Goal: Information Seeking & Learning: Learn about a topic

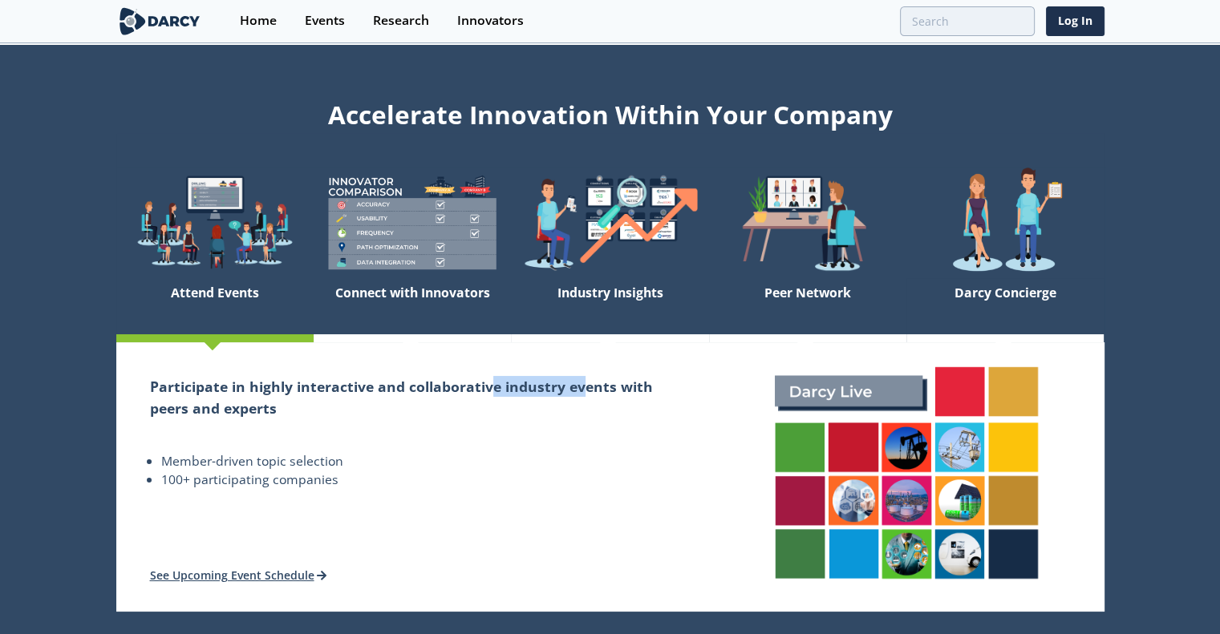
drag, startPoint x: 488, startPoint y: 387, endPoint x: 582, endPoint y: 384, distance: 93.9
click at [582, 384] on h2 "Participate in highly interactive and collaborative industry events with peers …" at bounding box center [412, 397] width 525 height 43
click at [400, 24] on div "Research" at bounding box center [401, 20] width 56 height 13
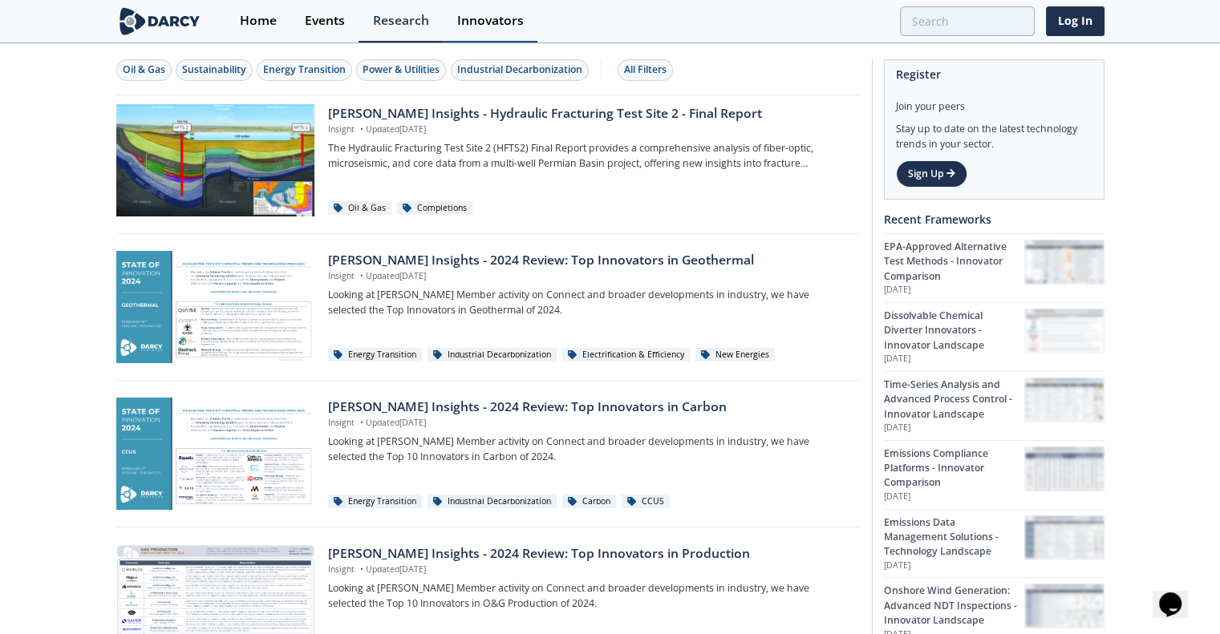
click at [475, 19] on div "Innovators" at bounding box center [490, 20] width 67 height 13
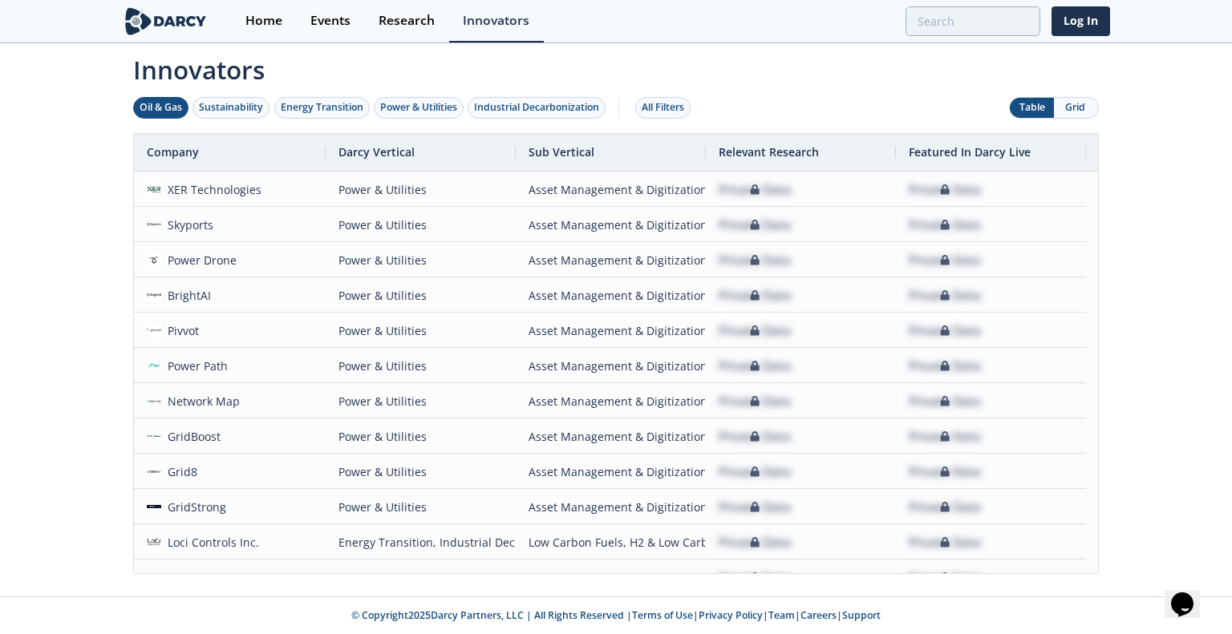
click at [165, 110] on div "Oil & Gas" at bounding box center [161, 107] width 43 height 14
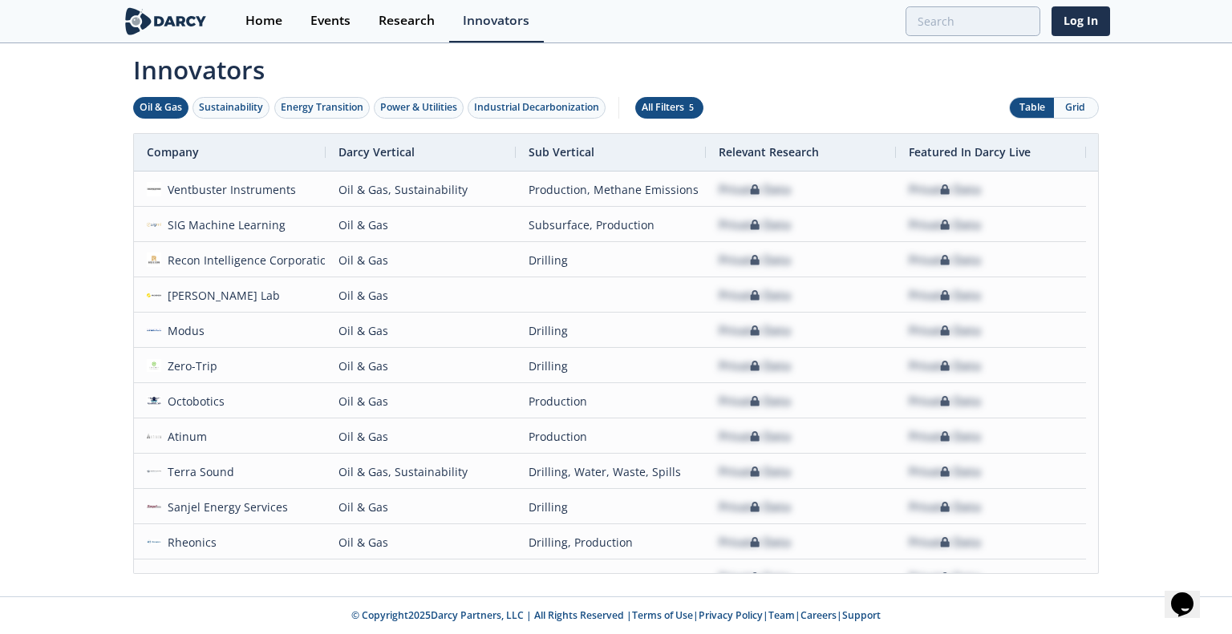
click at [676, 102] on div "All Filters 5" at bounding box center [669, 107] width 55 height 14
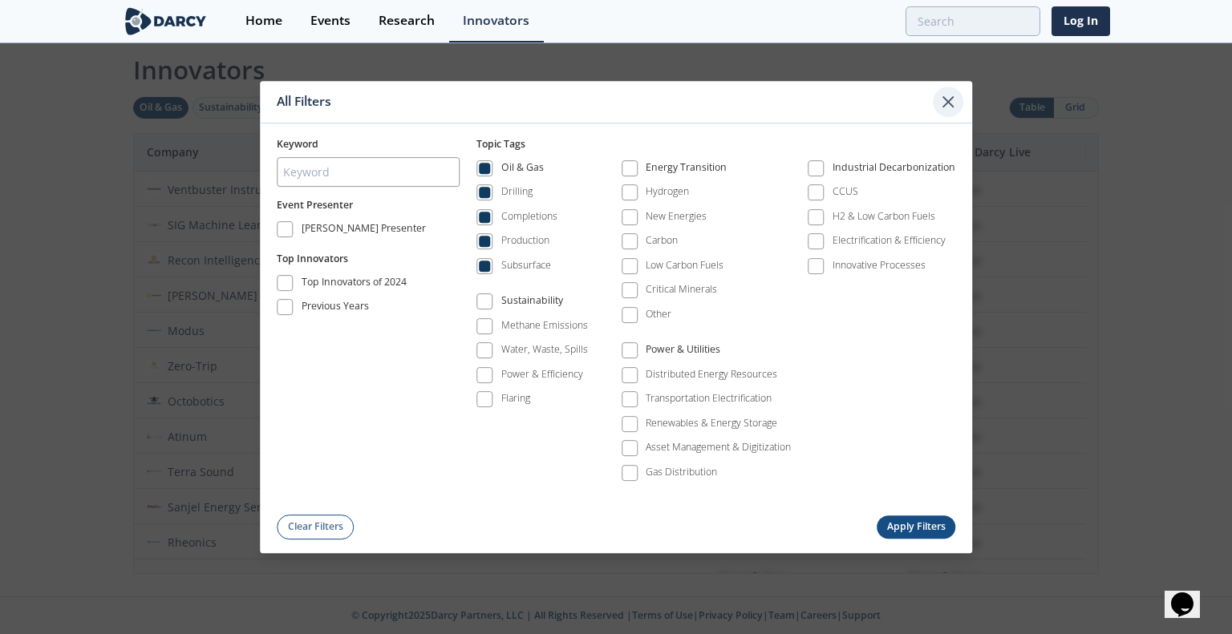
click at [937, 104] on div at bounding box center [948, 102] width 30 height 30
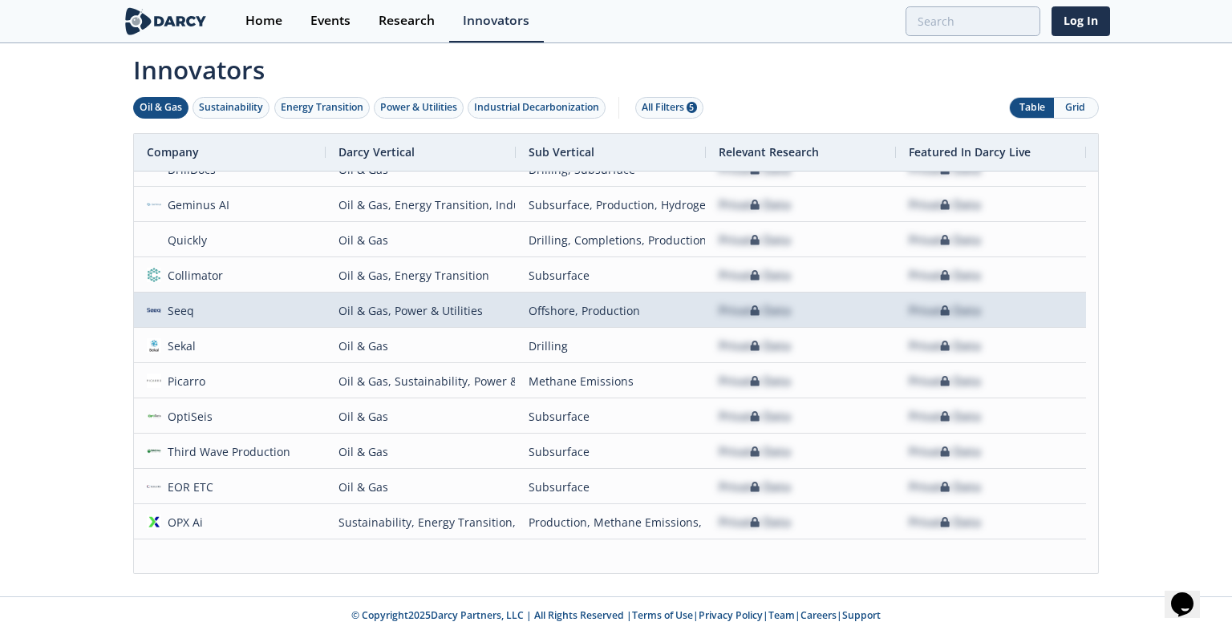
scroll to position [4044, 0]
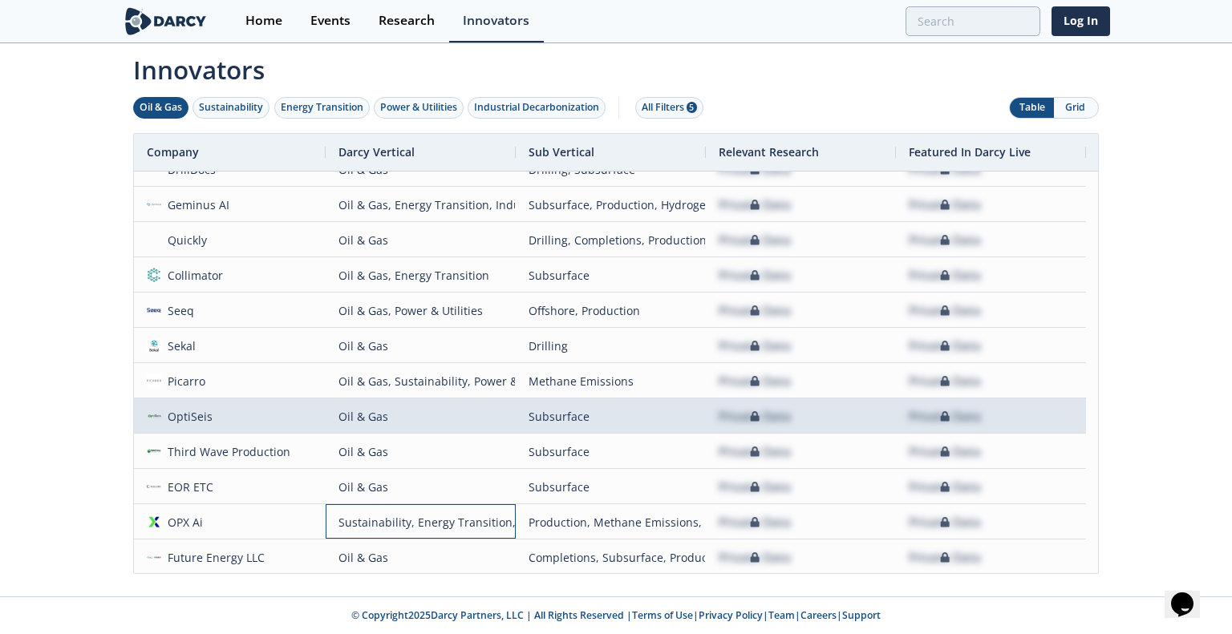
drag, startPoint x: 440, startPoint y: 518, endPoint x: 553, endPoint y: 421, distance: 149.0
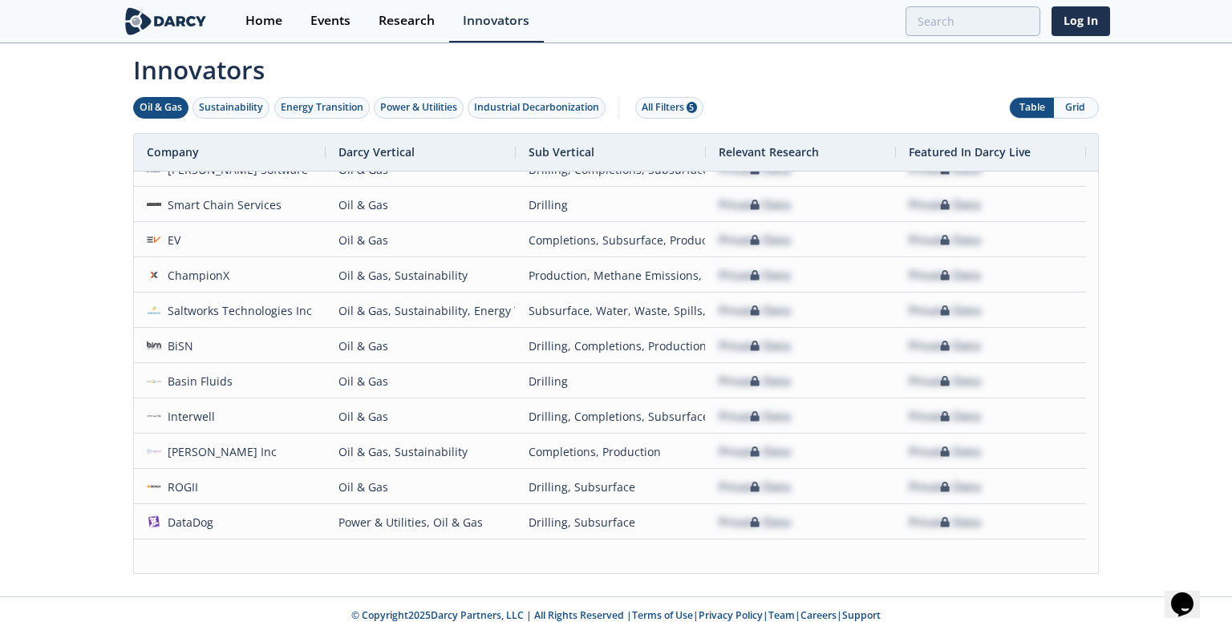
scroll to position [0, 0]
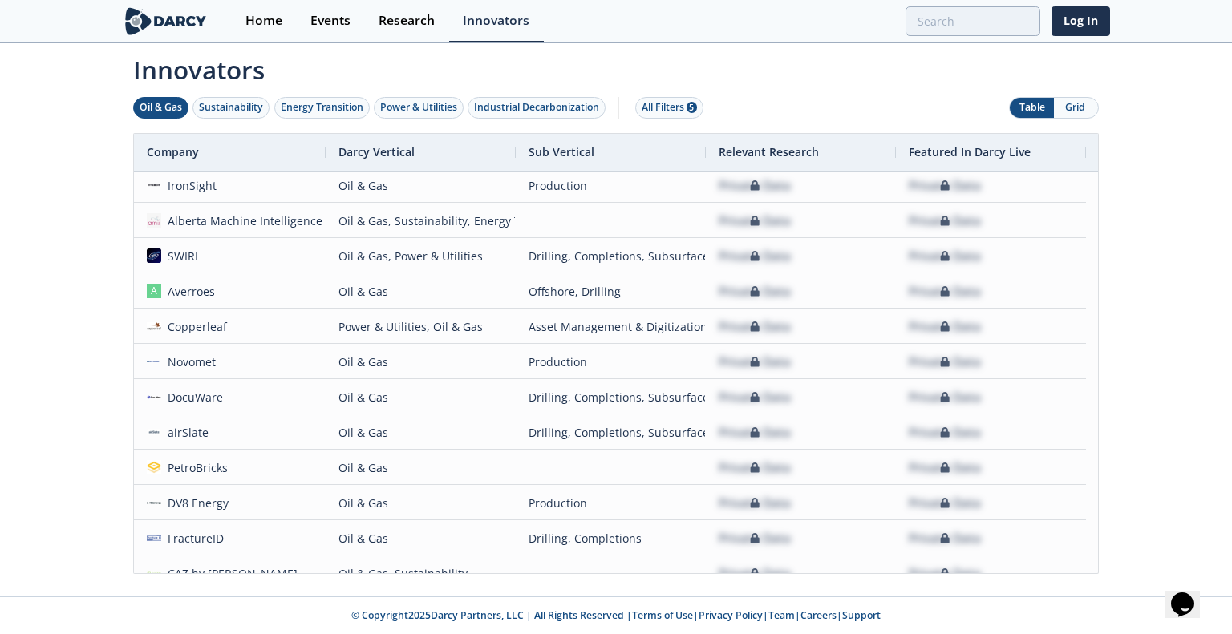
click at [1076, 106] on button "Grid" at bounding box center [1076, 108] width 44 height 20
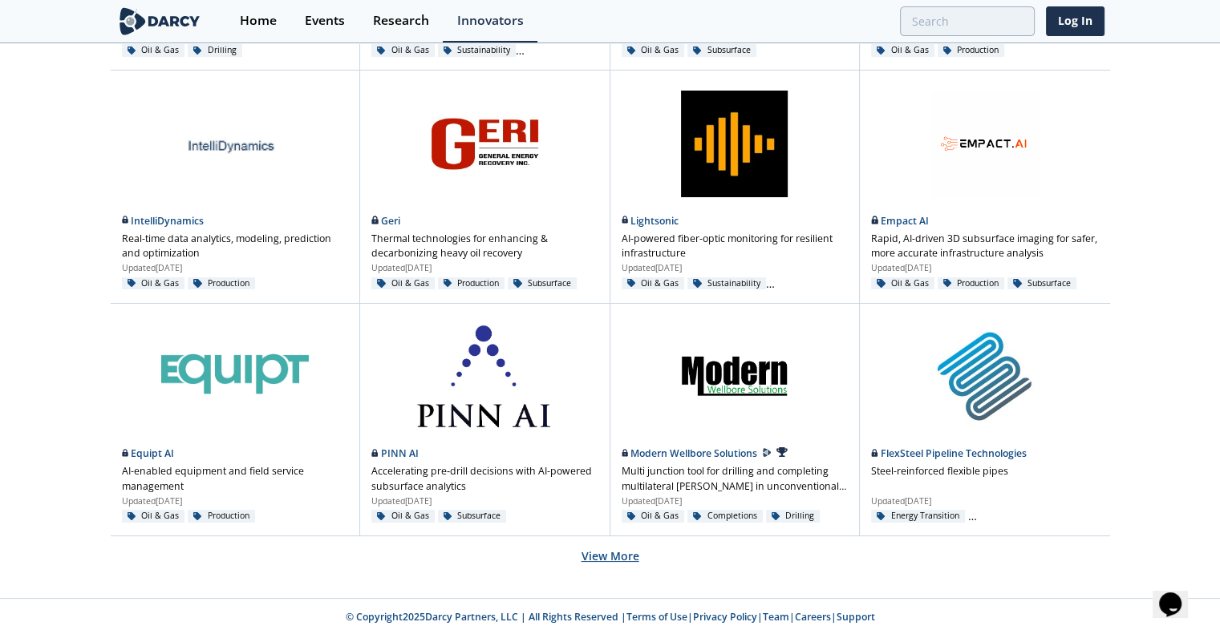
click at [606, 549] on button "View More" at bounding box center [611, 556] width 58 height 39
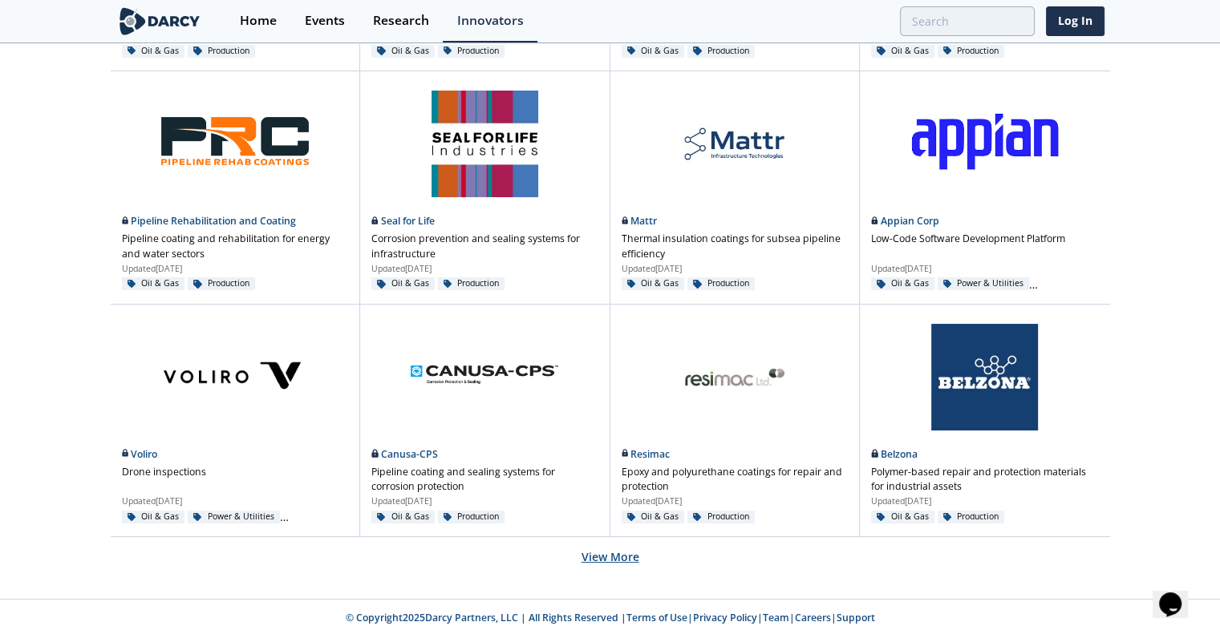
click at [608, 558] on button "View More" at bounding box center [611, 556] width 58 height 39
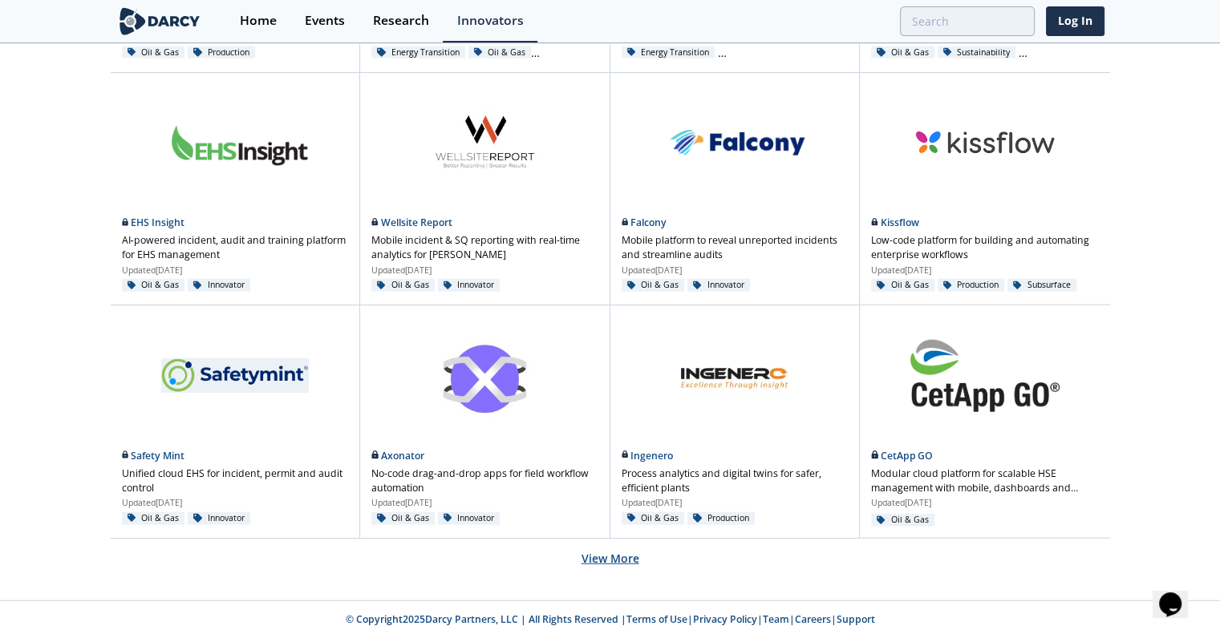
click at [610, 554] on button "View More" at bounding box center [611, 558] width 58 height 39
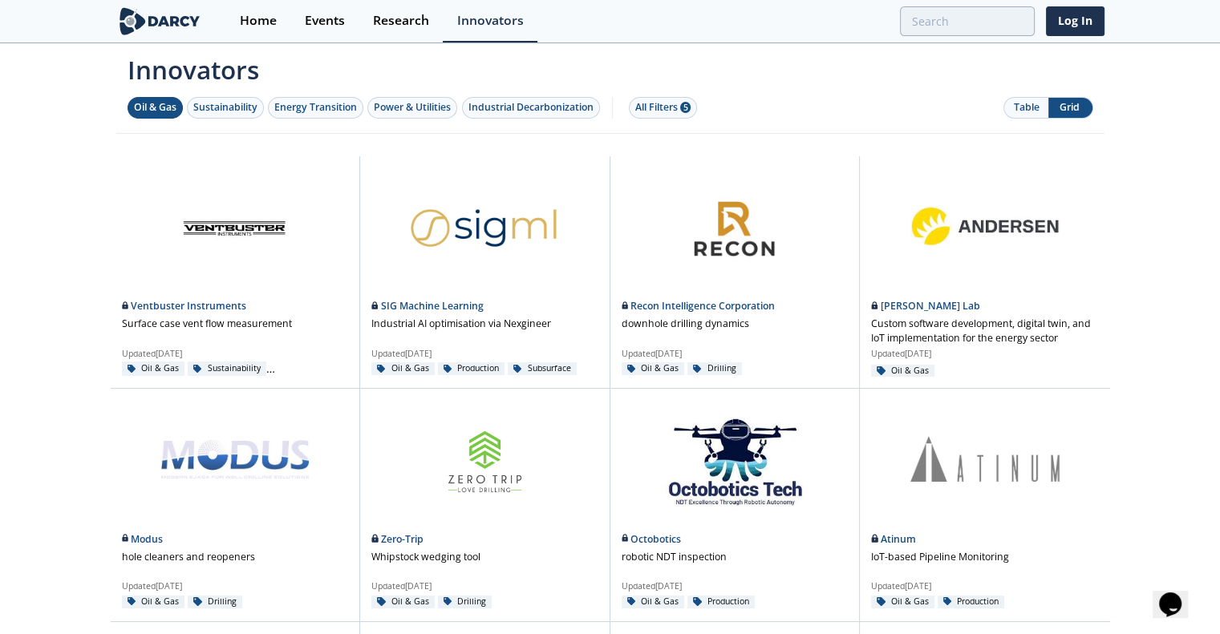
click at [1031, 115] on button "Table" at bounding box center [1026, 108] width 44 height 20
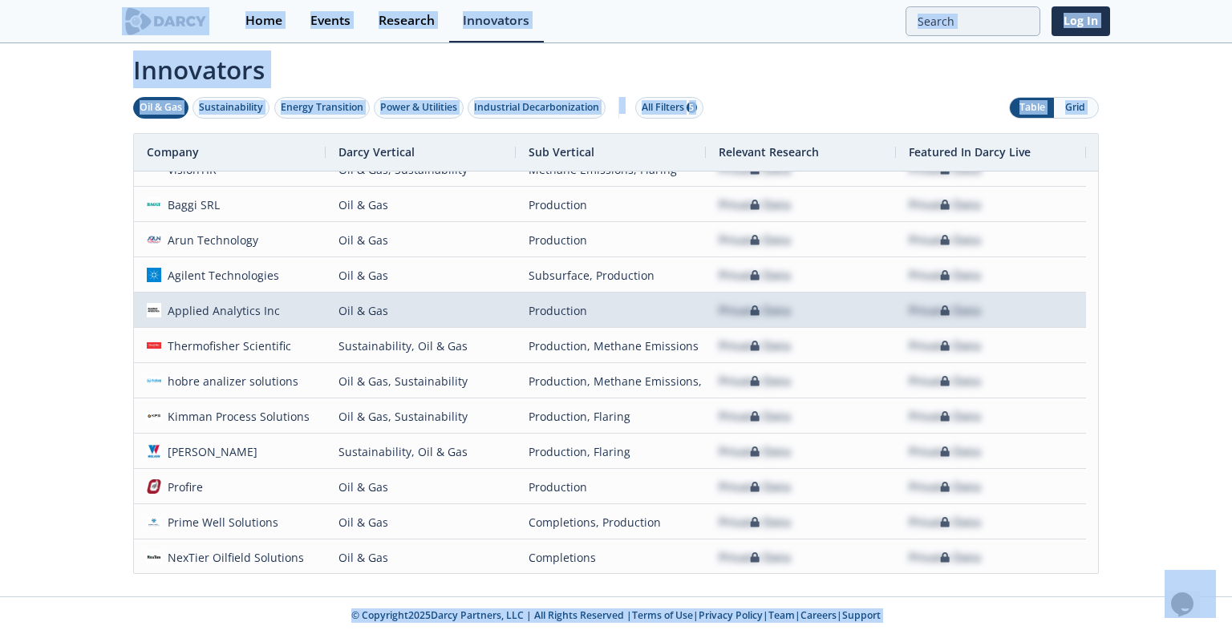
drag, startPoint x: 618, startPoint y: 308, endPoint x: 1133, endPoint y: 241, distance: 518.6
click at [1133, 241] on div "Innovators Oil & Gas Sustainability Energy Transition Power & Utilities Industr…" at bounding box center [616, 321] width 1232 height 552
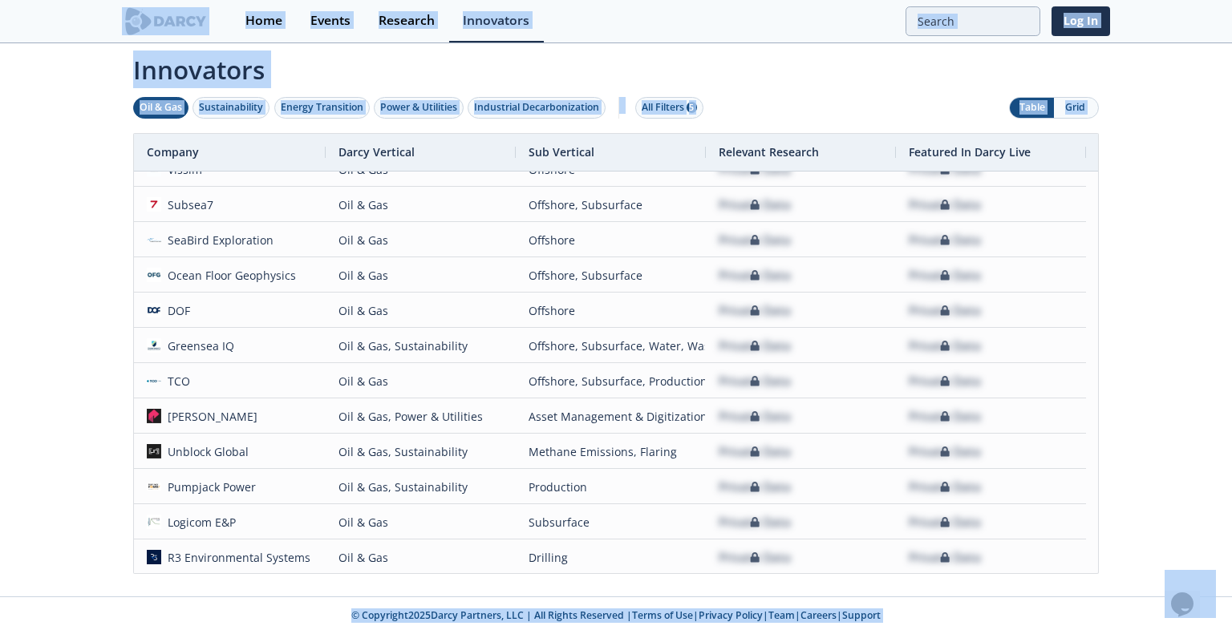
click at [1155, 229] on div "Innovators Oil & Gas Sustainability Energy Transition Power & Utilities Industr…" at bounding box center [616, 321] width 1232 height 552
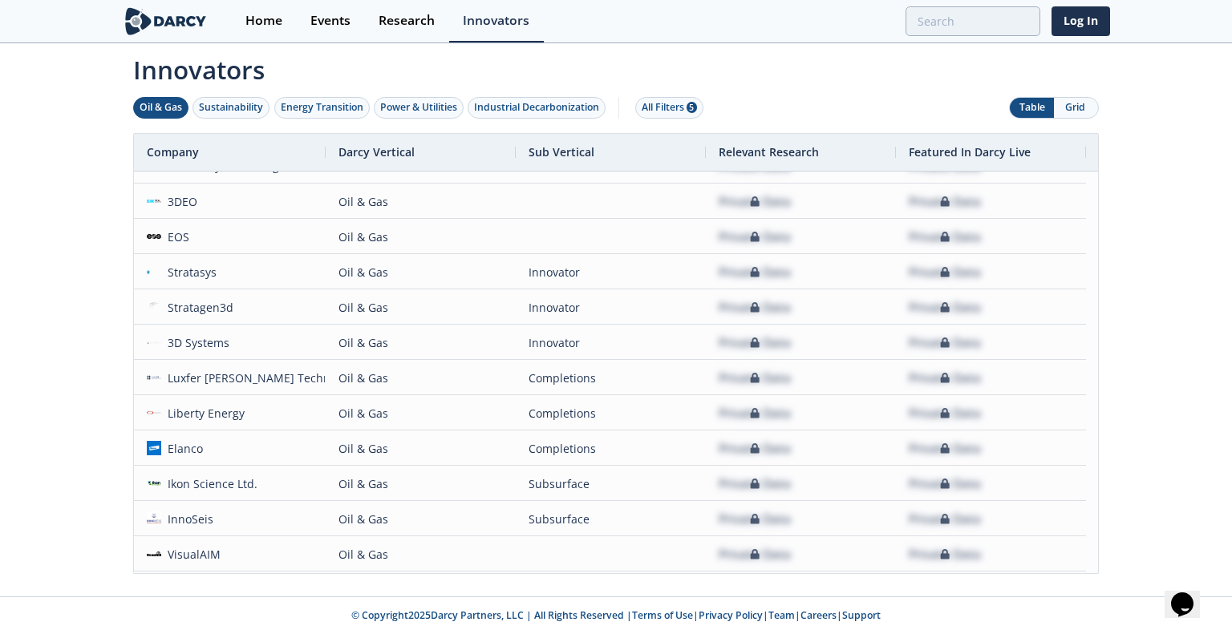
drag, startPoint x: 355, startPoint y: 342, endPoint x: 79, endPoint y: 175, distance: 322.4
click at [79, 175] on div "Innovators Oil & Gas Sustainability Energy Transition Power & Utilities Industr…" at bounding box center [616, 321] width 1232 height 552
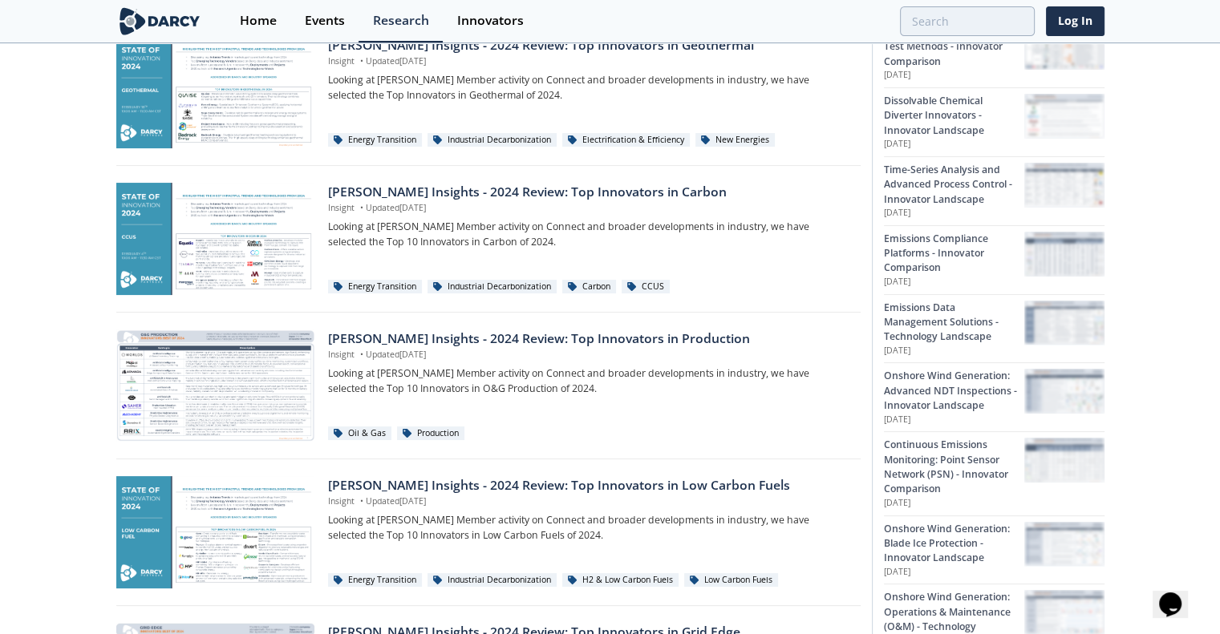
scroll to position [241, 0]
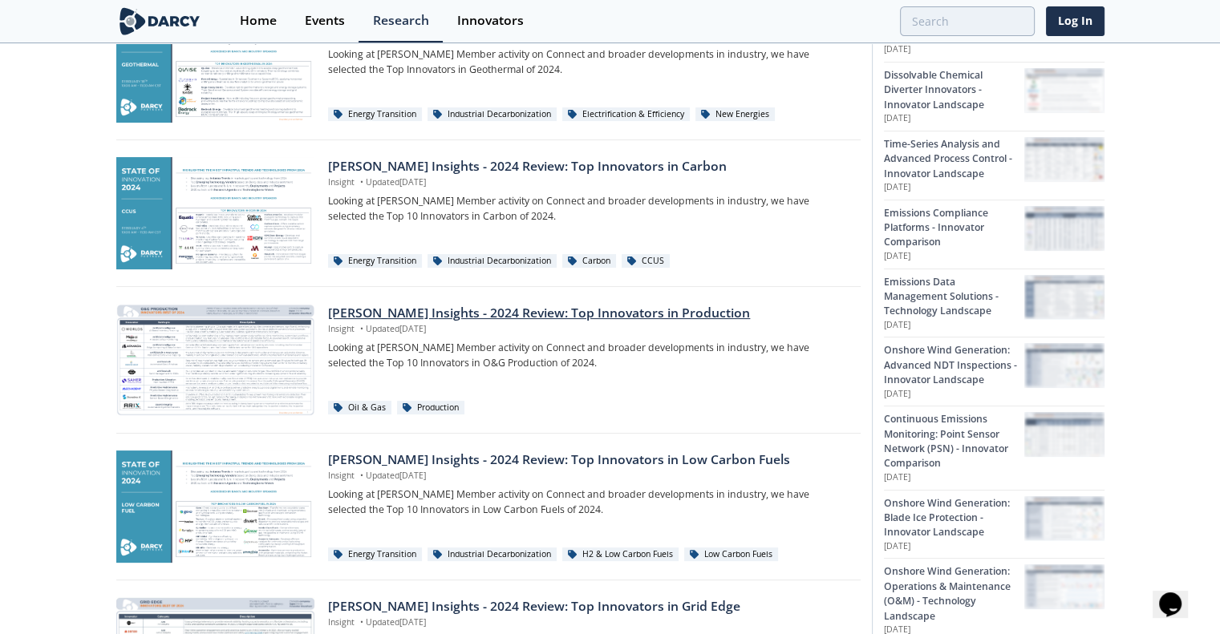
click at [516, 309] on div "[PERSON_NAME] Insights - 2024 Review: Top Innovators in Production" at bounding box center [588, 313] width 521 height 19
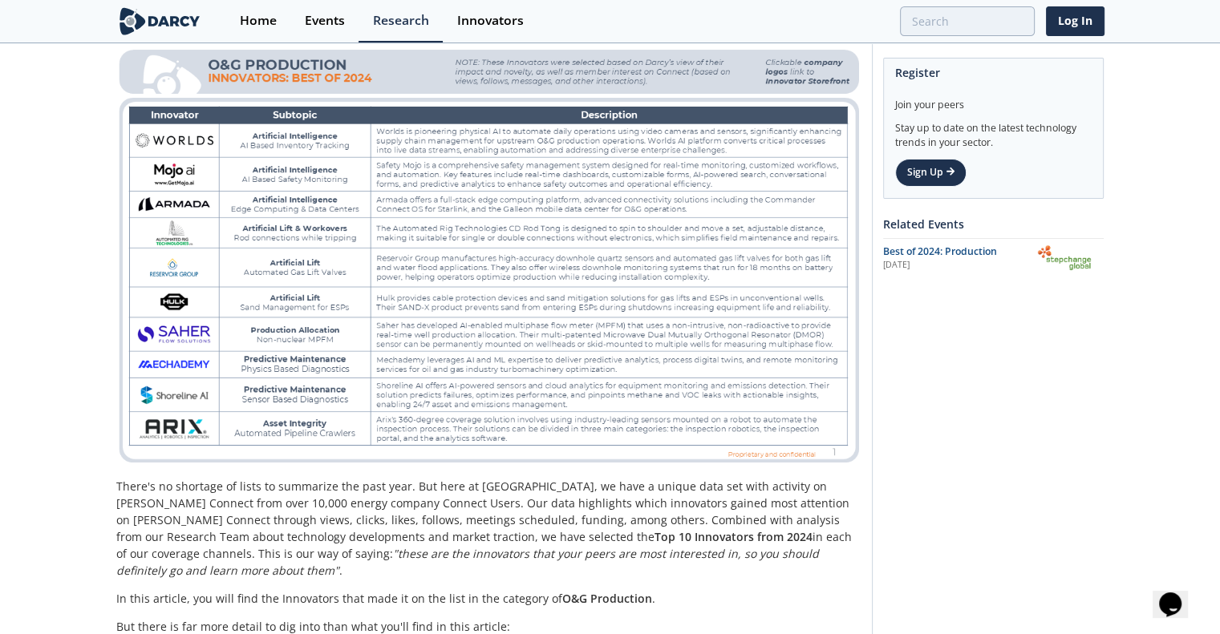
scroll to position [241, 0]
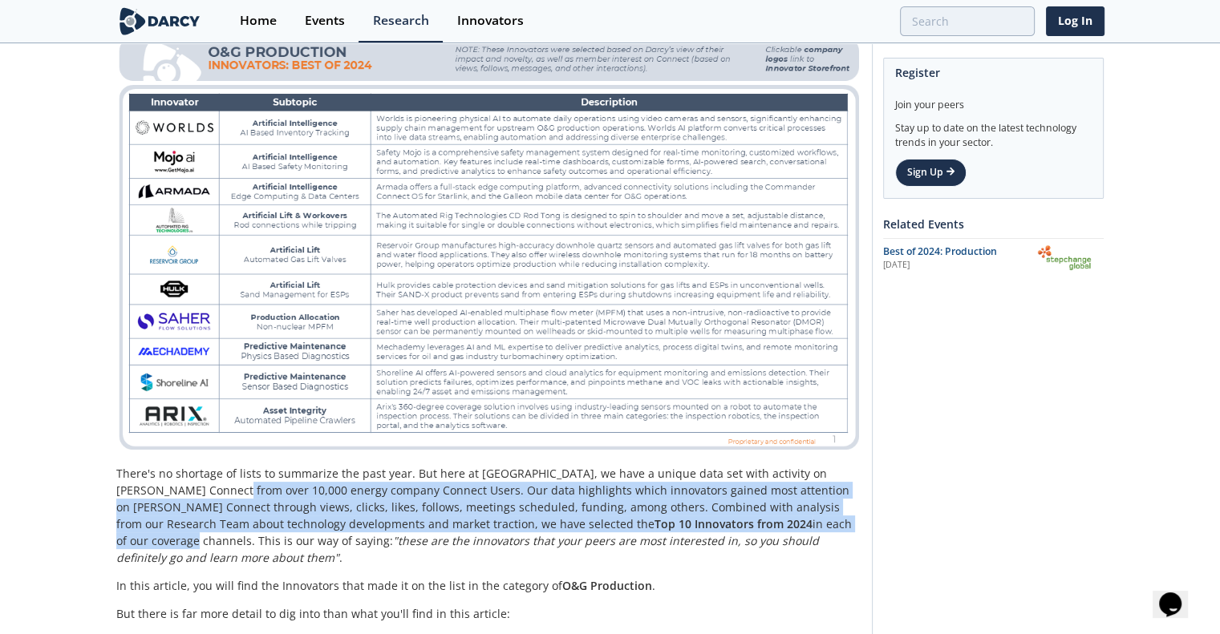
drag, startPoint x: 170, startPoint y: 489, endPoint x: 614, endPoint y: 525, distance: 445.0
click at [614, 525] on p "There's no shortage of lists to summarize the past year. But here at Darcy, we …" at bounding box center [488, 515] width 744 height 101
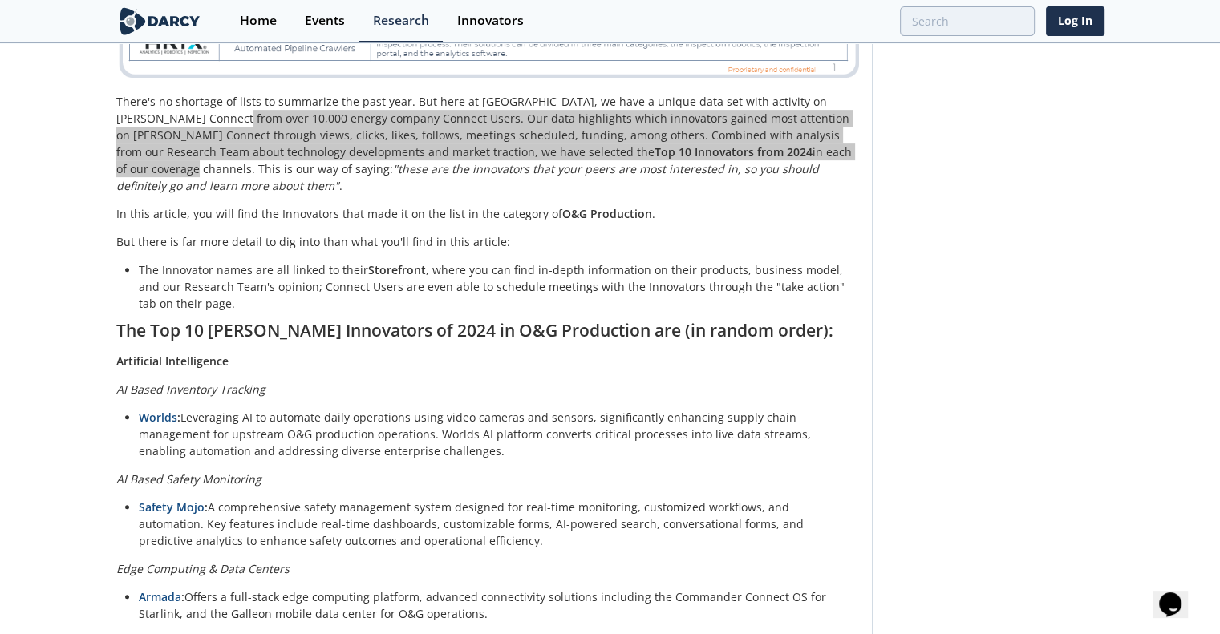
scroll to position [0, 0]
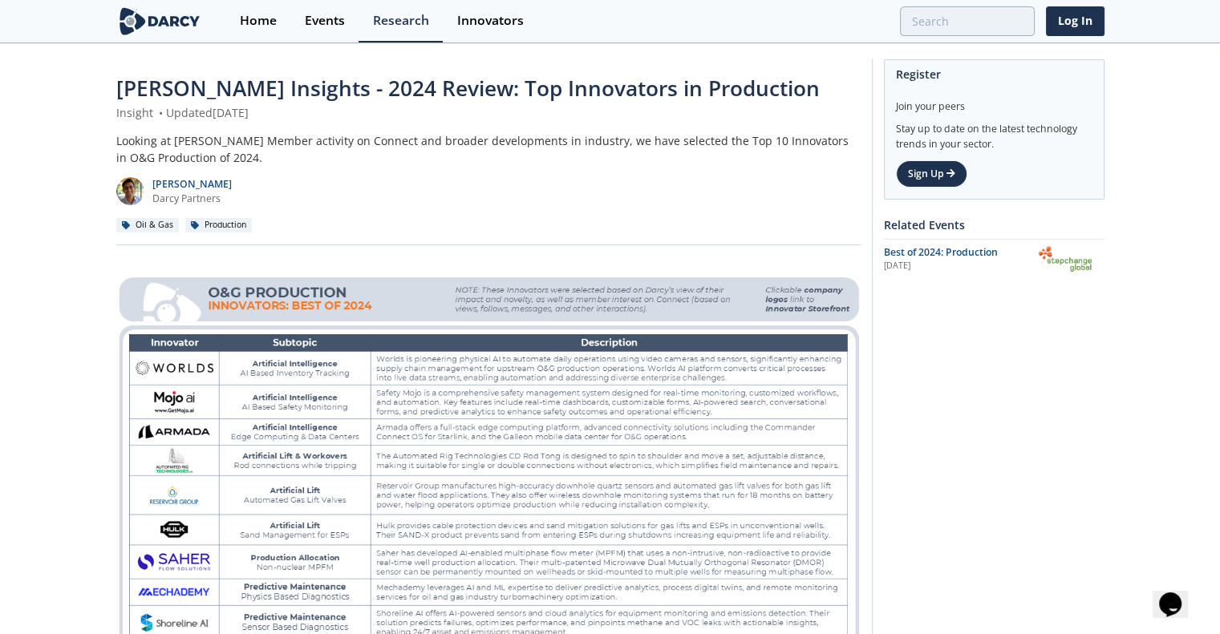
click at [807, 580] on img at bounding box center [488, 484] width 744 height 420
